Goal: Information Seeking & Learning: Learn about a topic

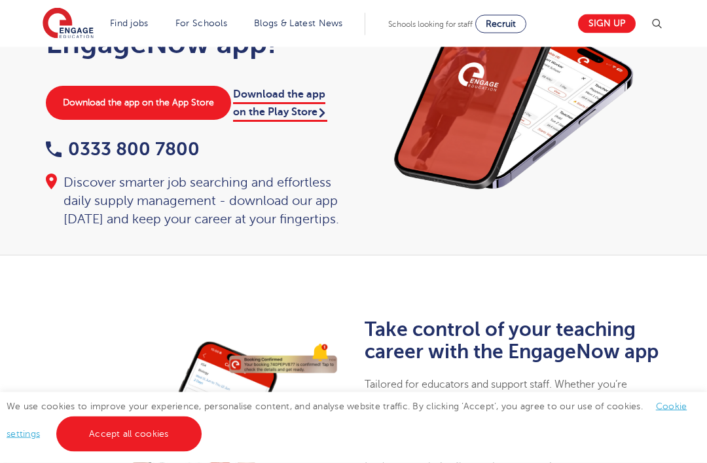
scroll to position [110, 0]
click at [153, 451] on link "Accept all cookies" at bounding box center [128, 433] width 145 height 35
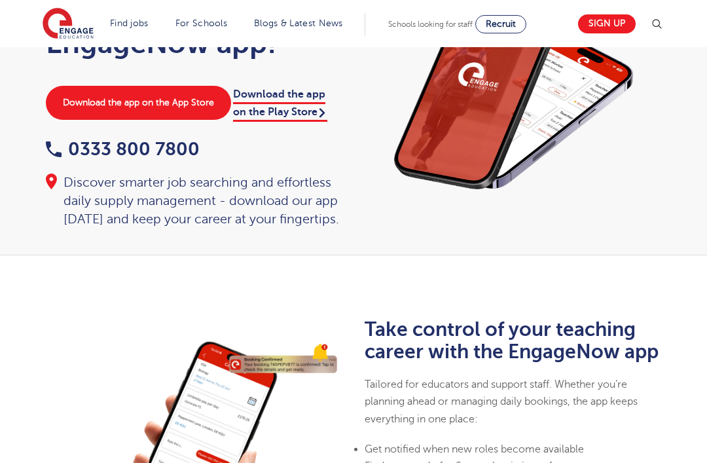
click at [181, 99] on link "Download the app on the App Store" at bounding box center [138, 103] width 185 height 34
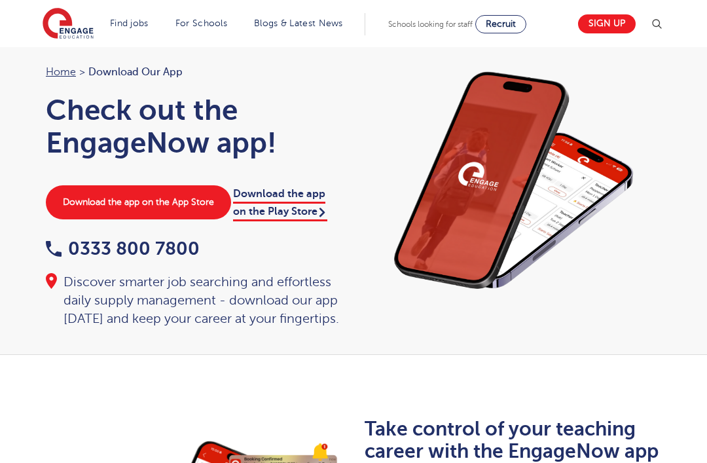
scroll to position [0, 0]
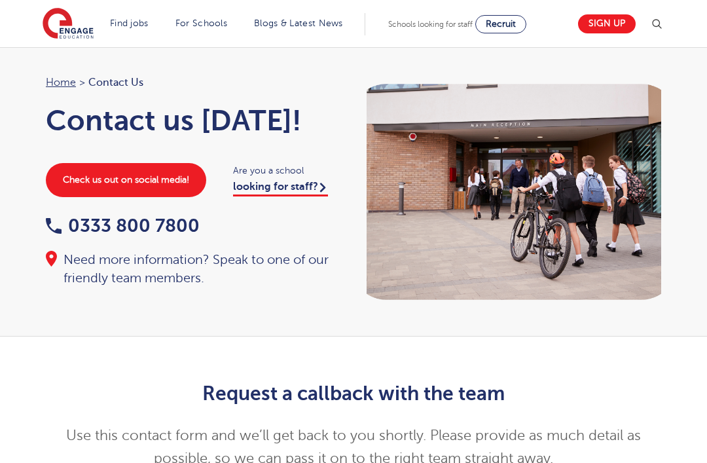
click at [0, 0] on span at bounding box center [0, 0] width 0 height 0
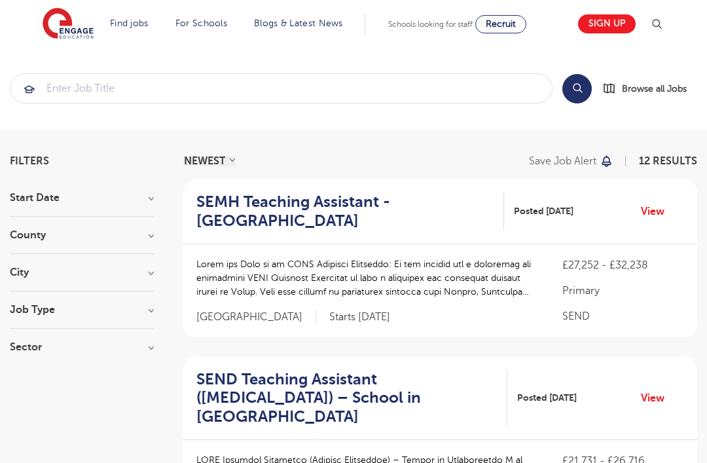
click at [146, 239] on h3 "County" at bounding box center [82, 235] width 144 height 10
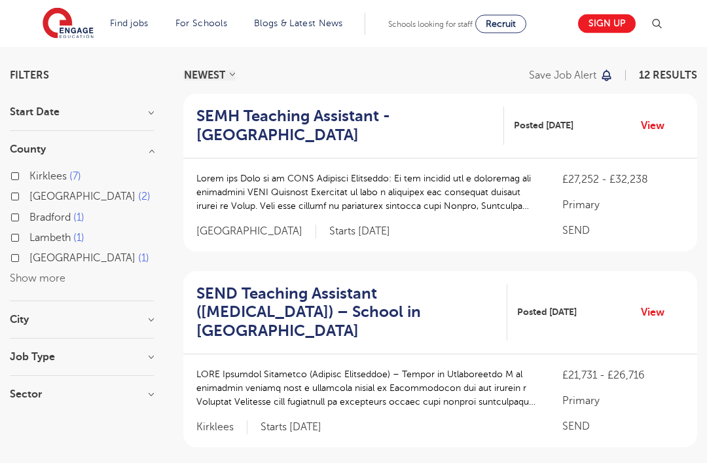
scroll to position [83, 0]
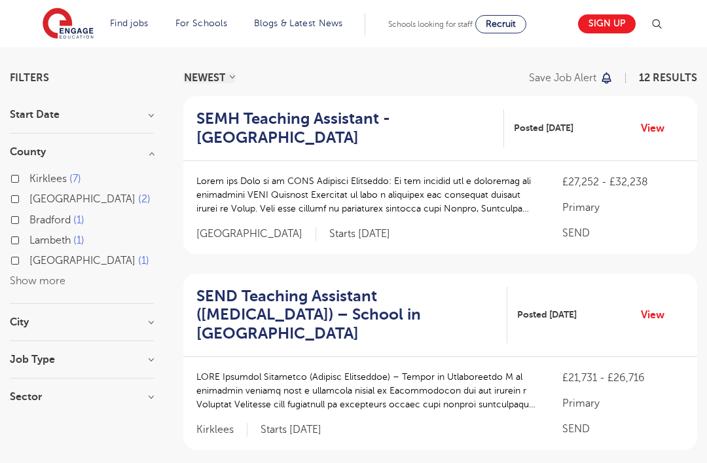
click at [149, 325] on h3 "City" at bounding box center [82, 322] width 144 height 10
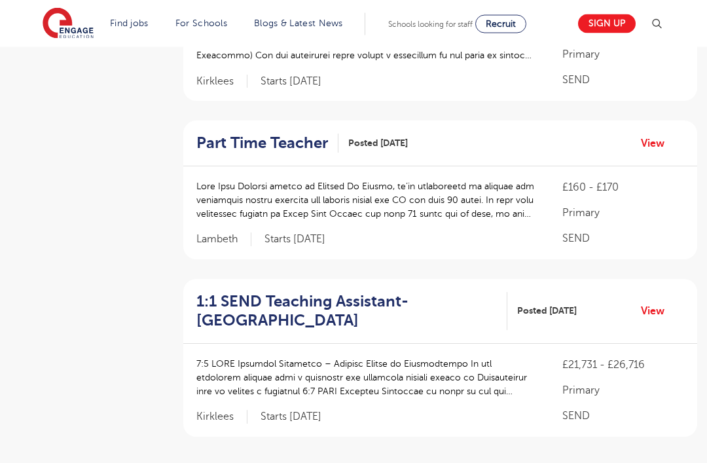
scroll to position [1499, 0]
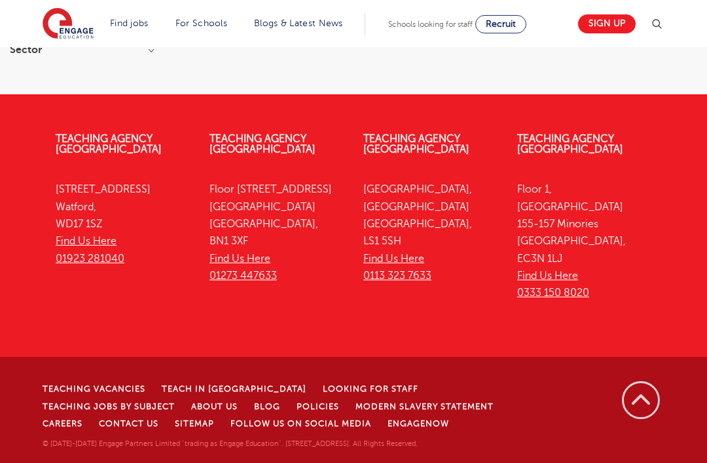
scroll to position [0, 0]
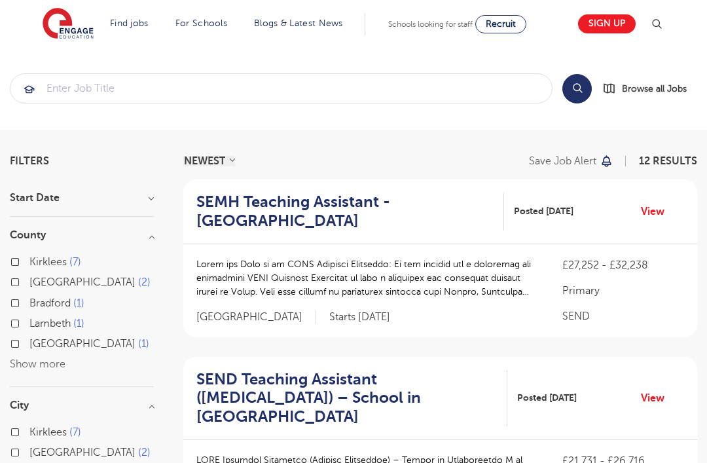
scroll to position [42, 0]
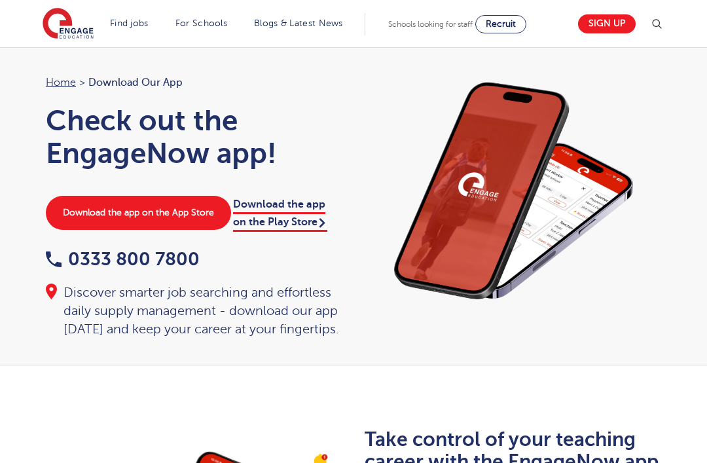
click at [110, 215] on link "Download the app on the App Store" at bounding box center [138, 213] width 185 height 34
